Goal: Find specific page/section: Find specific page/section

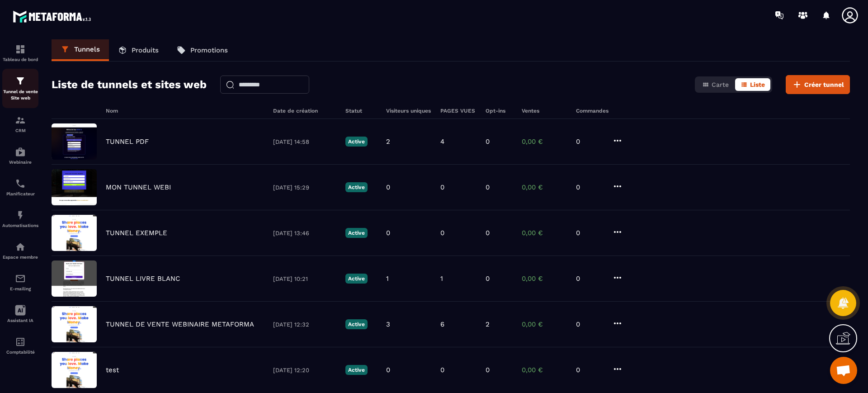
click at [20, 93] on p "Tunnel de vente Site web" at bounding box center [20, 95] width 36 height 13
click at [19, 186] on img at bounding box center [20, 183] width 11 height 11
